Goal: Task Accomplishment & Management: Use online tool/utility

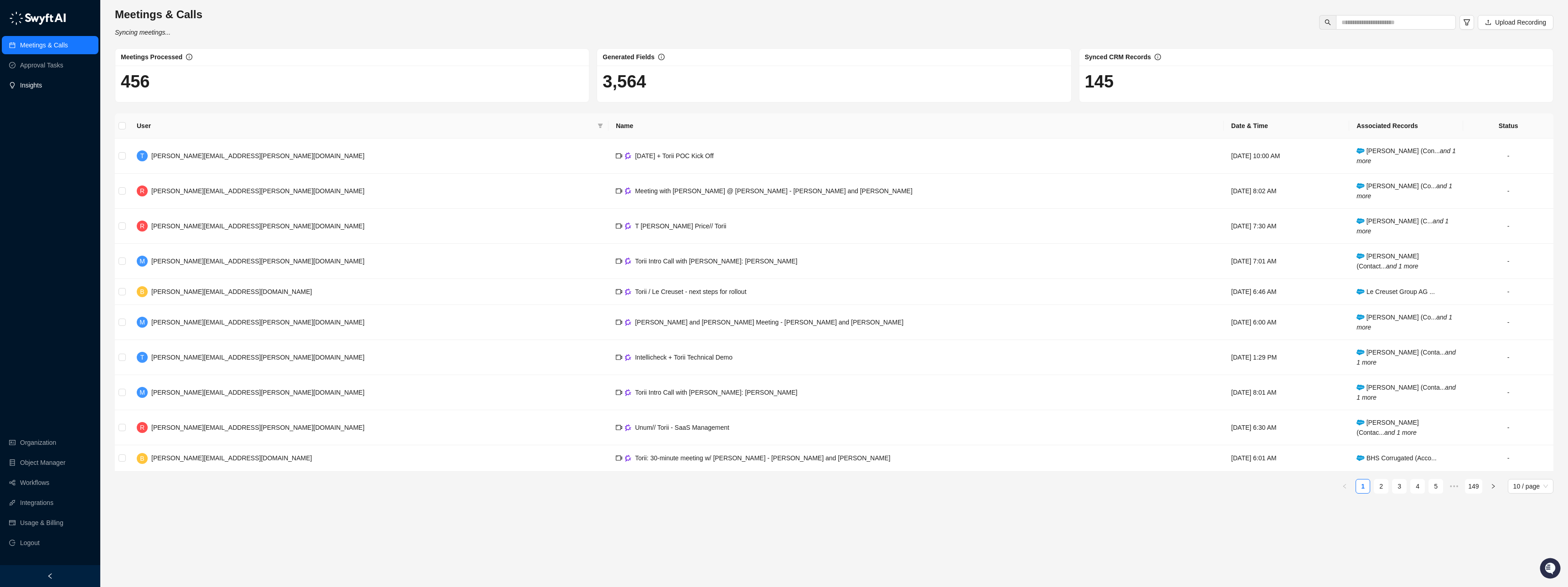
drag, startPoint x: 35, startPoint y: 83, endPoint x: 47, endPoint y: 85, distance: 12.2
click at [35, 83] on link "Insights" at bounding box center [31, 85] width 22 height 18
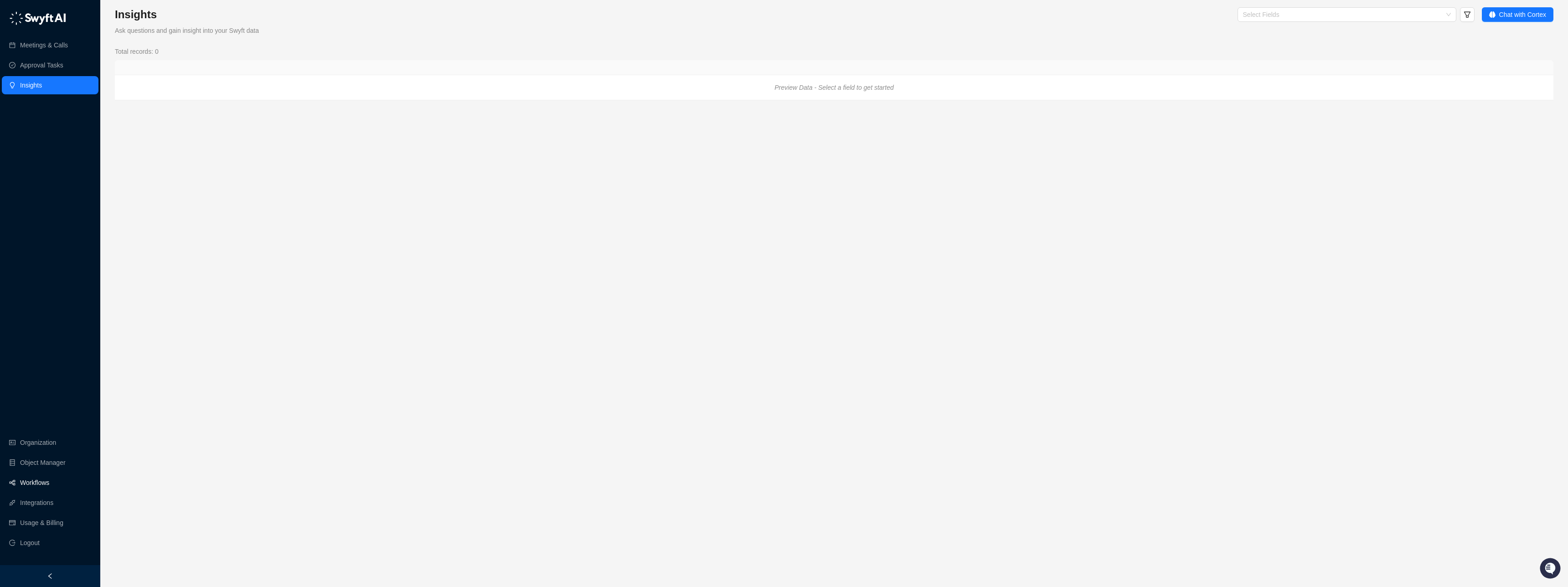
drag, startPoint x: 37, startPoint y: 483, endPoint x: 41, endPoint y: 478, distance: 6.4
click at [37, 483] on link "Workflows" at bounding box center [35, 482] width 29 height 18
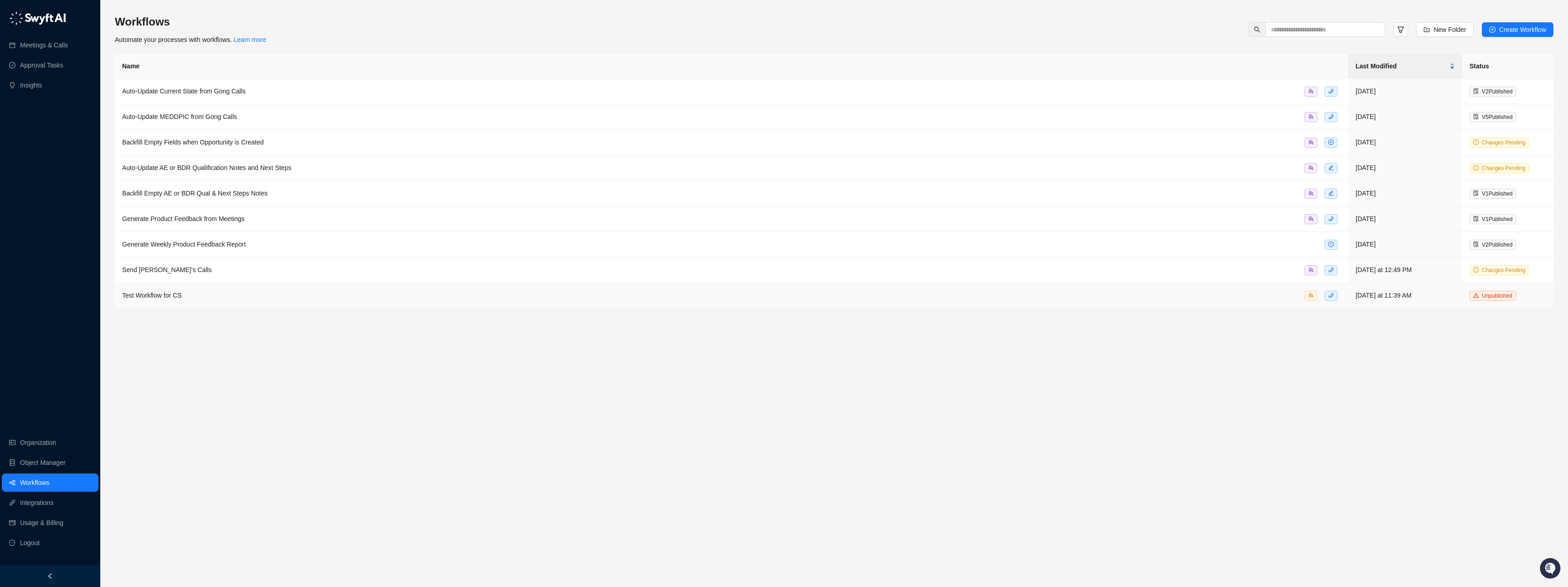
click at [158, 293] on span "Test Workflow for CS" at bounding box center [152, 295] width 59 height 7
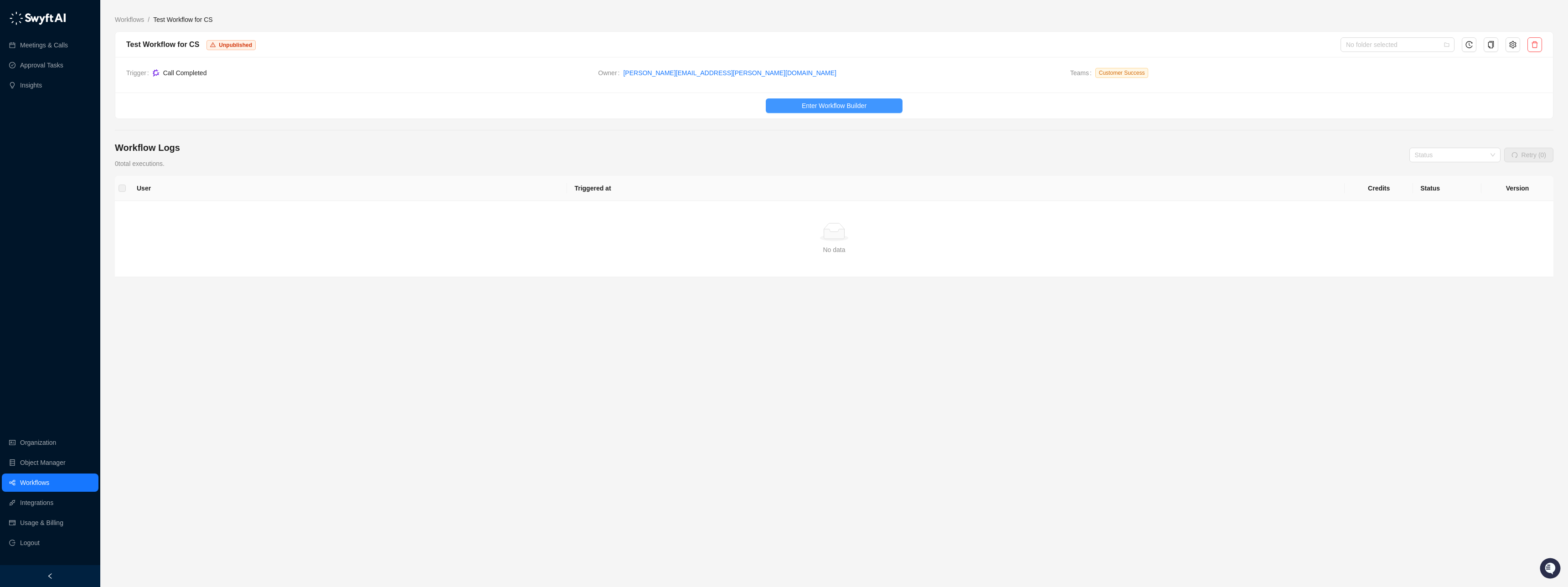
click at [789, 110] on button "Enter Workflow Builder" at bounding box center [834, 106] width 137 height 15
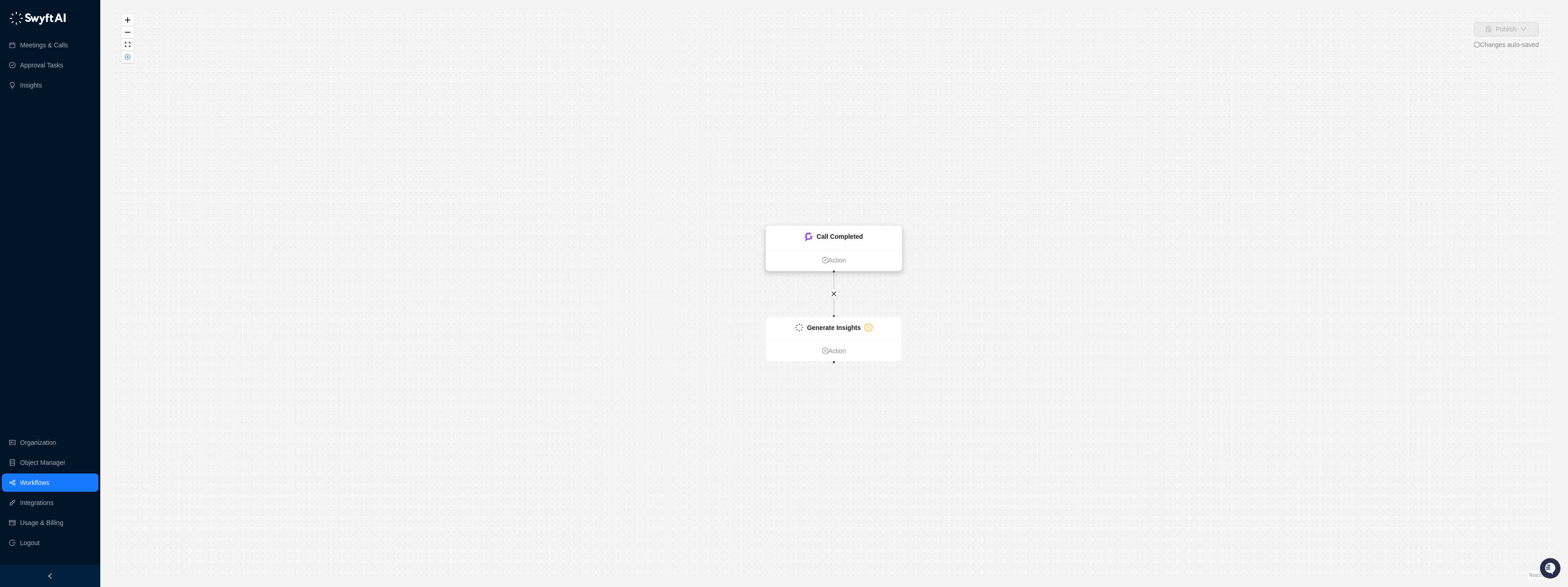
click at [830, 250] on ul "Action" at bounding box center [834, 260] width 136 height 21
click at [828, 235] on strong "Call Completed" at bounding box center [839, 237] width 46 height 7
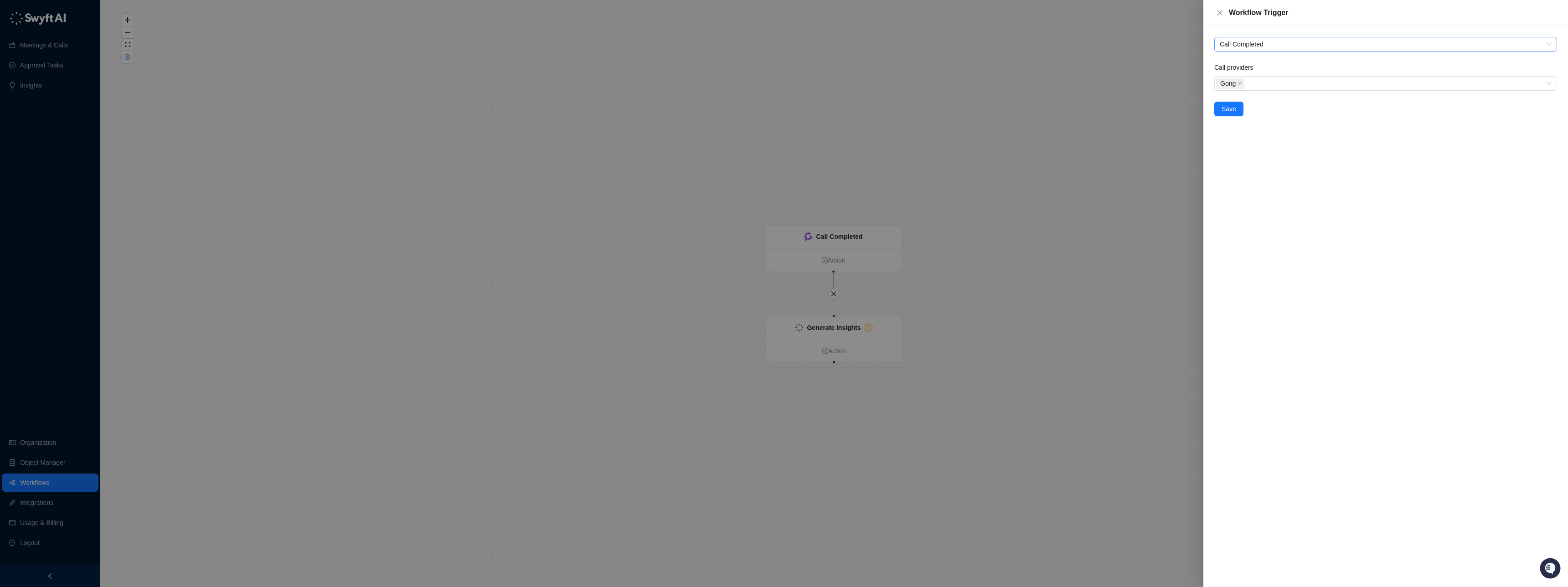
click at [1260, 46] on span "Call Completed" at bounding box center [1385, 44] width 332 height 13
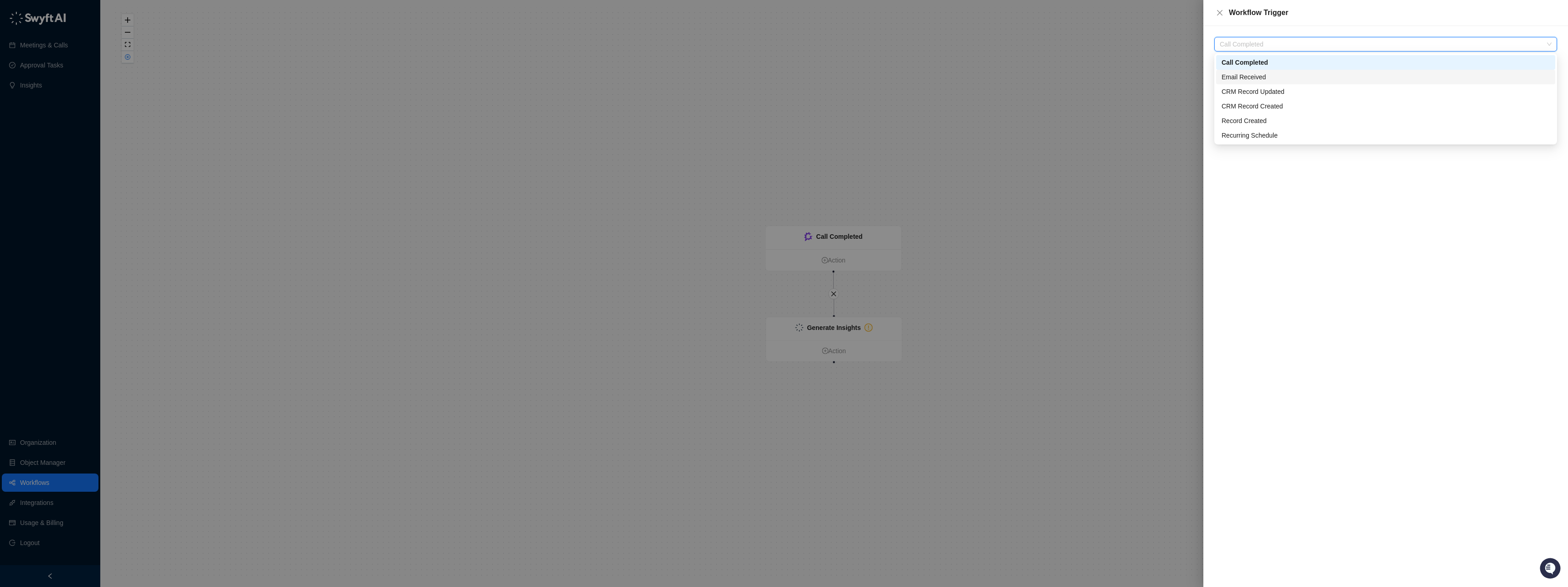
click at [1248, 75] on div "Email Received" at bounding box center [1385, 77] width 328 height 10
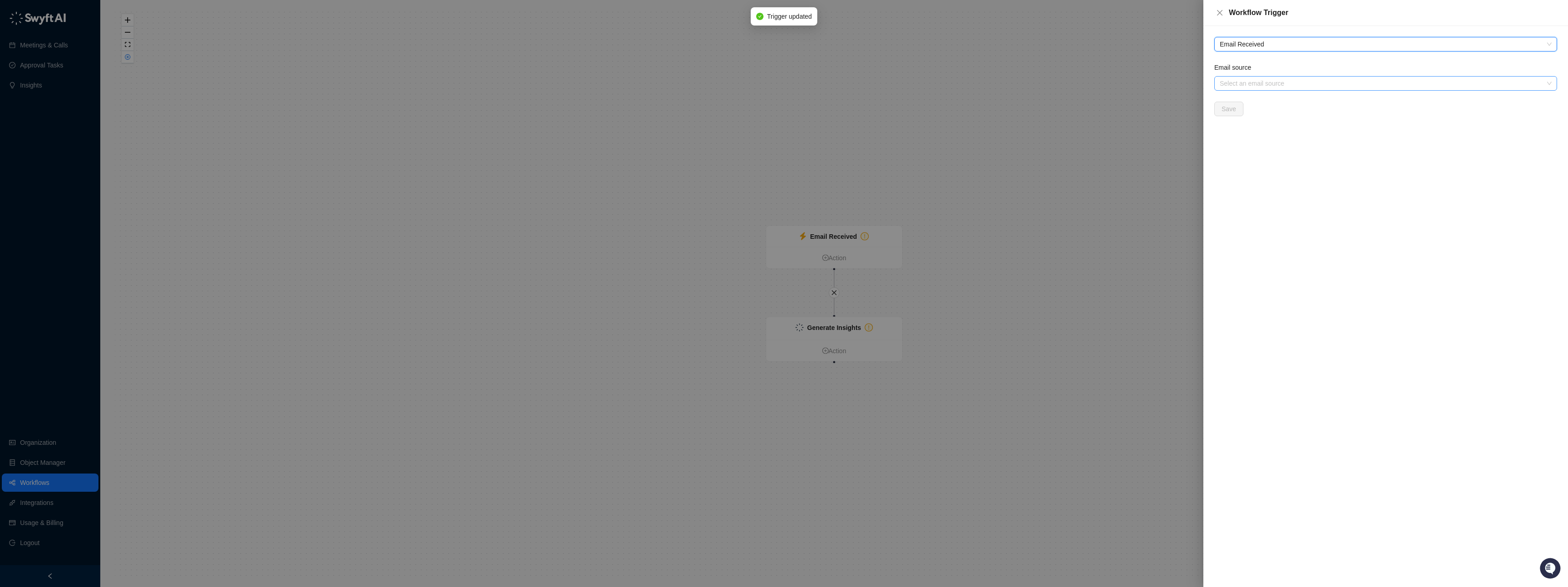
click at [1287, 89] on input "Email source" at bounding box center [1383, 83] width 326 height 13
click at [1236, 61] on div "Email Received Email source Select an email source Save" at bounding box center [1385, 82] width 350 height 90
